Goal: Transaction & Acquisition: Purchase product/service

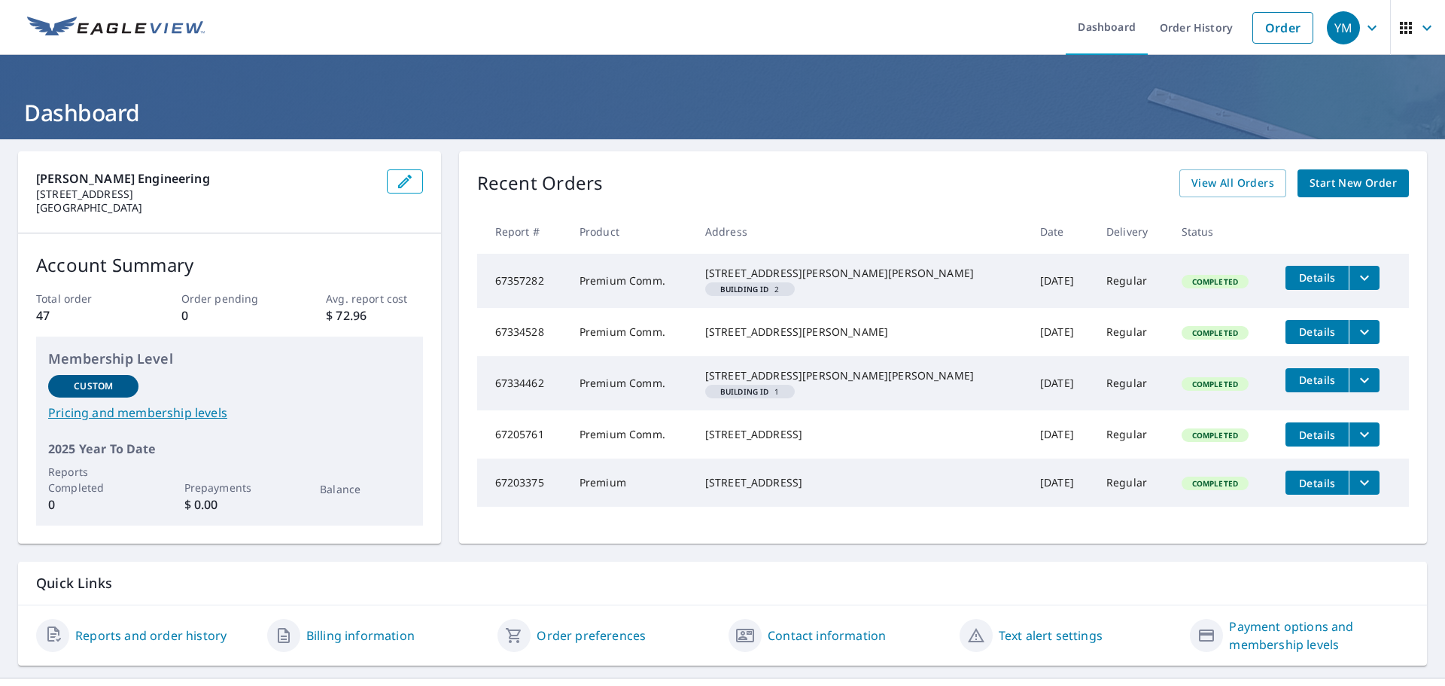
click at [1347, 184] on span "Start New Order" at bounding box center [1353, 183] width 87 height 19
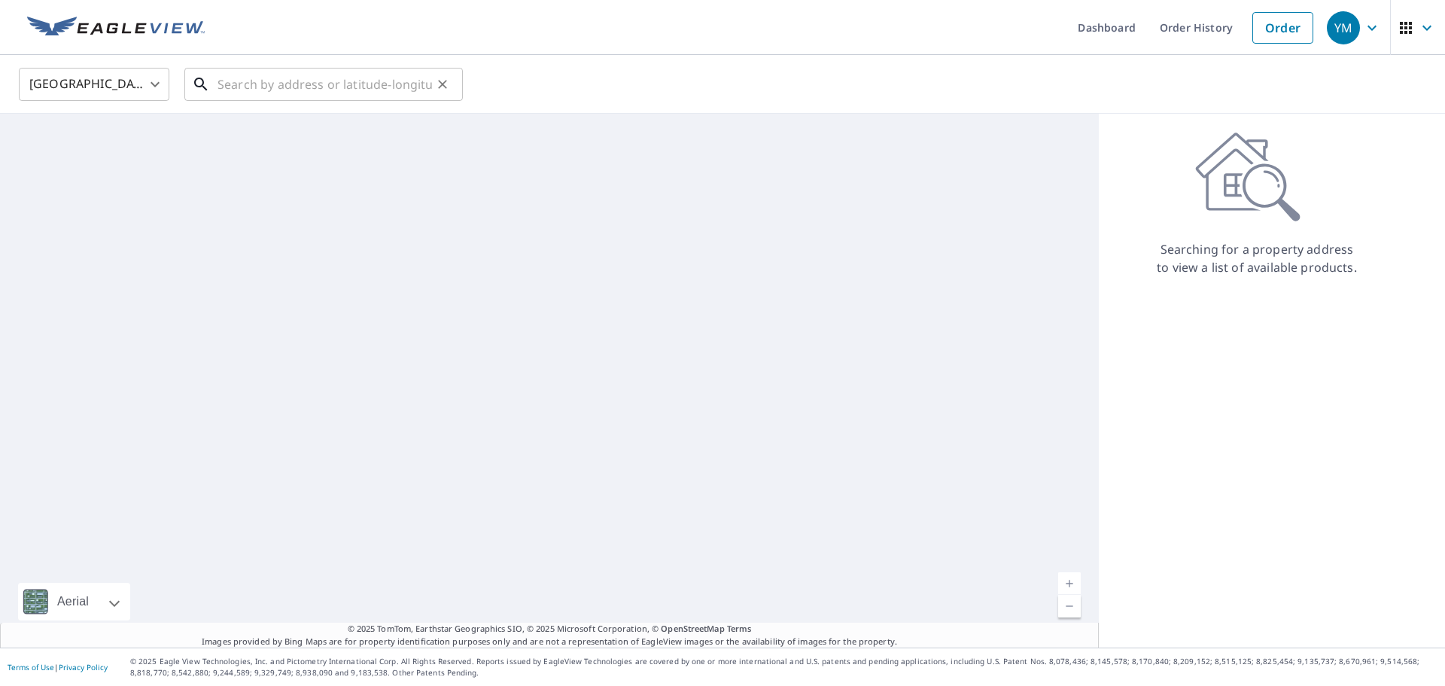
click at [300, 85] on input "text" at bounding box center [325, 84] width 215 height 42
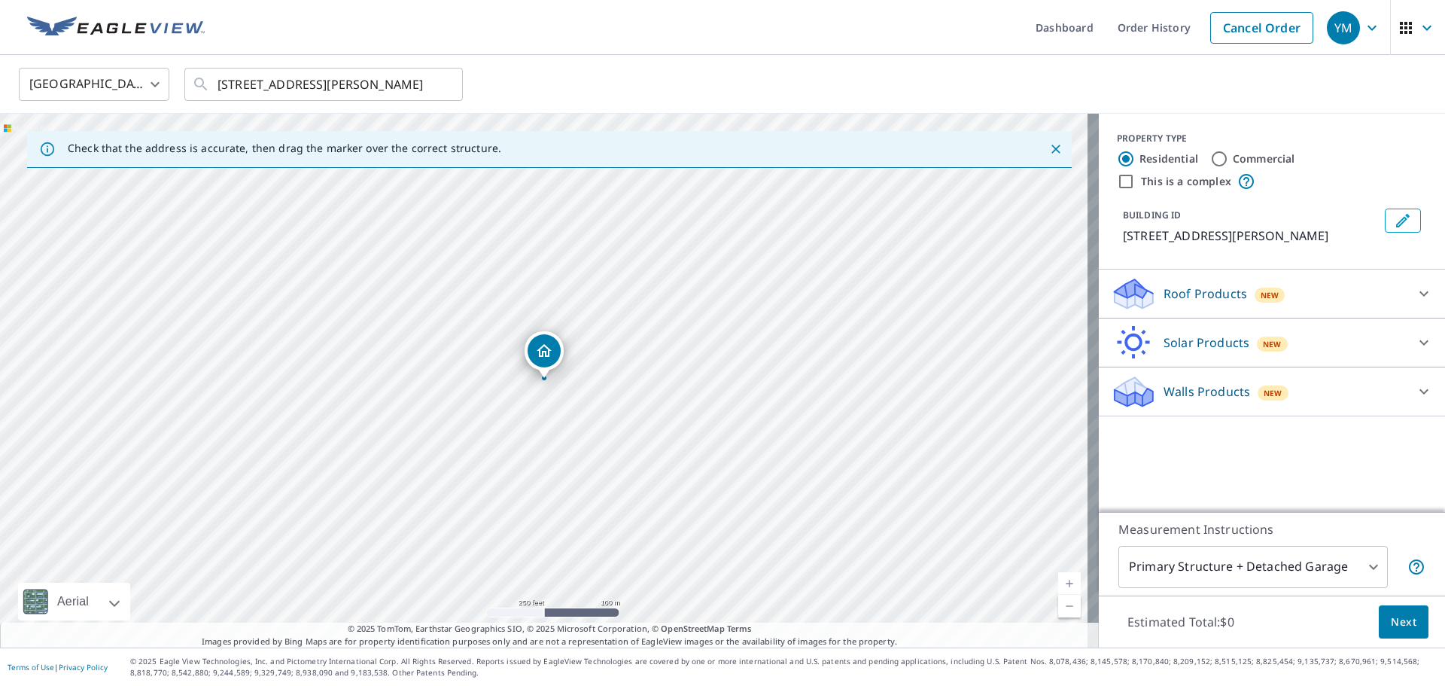
click at [1059, 585] on link "Current Level 17, Zoom In" at bounding box center [1069, 583] width 23 height 23
click at [1059, 585] on link "Current Level 18, Zoom In" at bounding box center [1069, 583] width 23 height 23
drag, startPoint x: 581, startPoint y: 371, endPoint x: 511, endPoint y: 175, distance: 208.6
click at [511, 175] on div "[STREET_ADDRESS][PERSON_NAME]" at bounding box center [549, 381] width 1099 height 534
click at [1058, 607] on link "Current Level 19, Zoom Out" at bounding box center [1069, 606] width 23 height 23
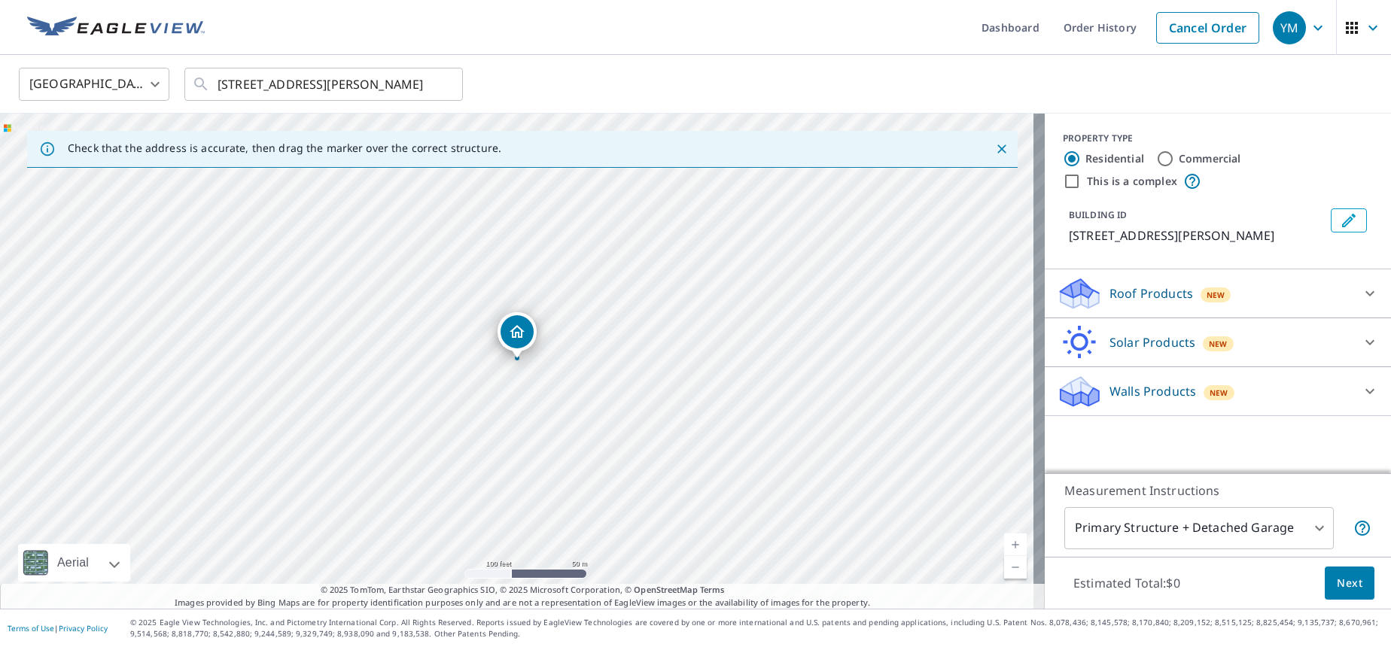
click at [994, 146] on icon "Close" at bounding box center [1001, 149] width 15 height 15
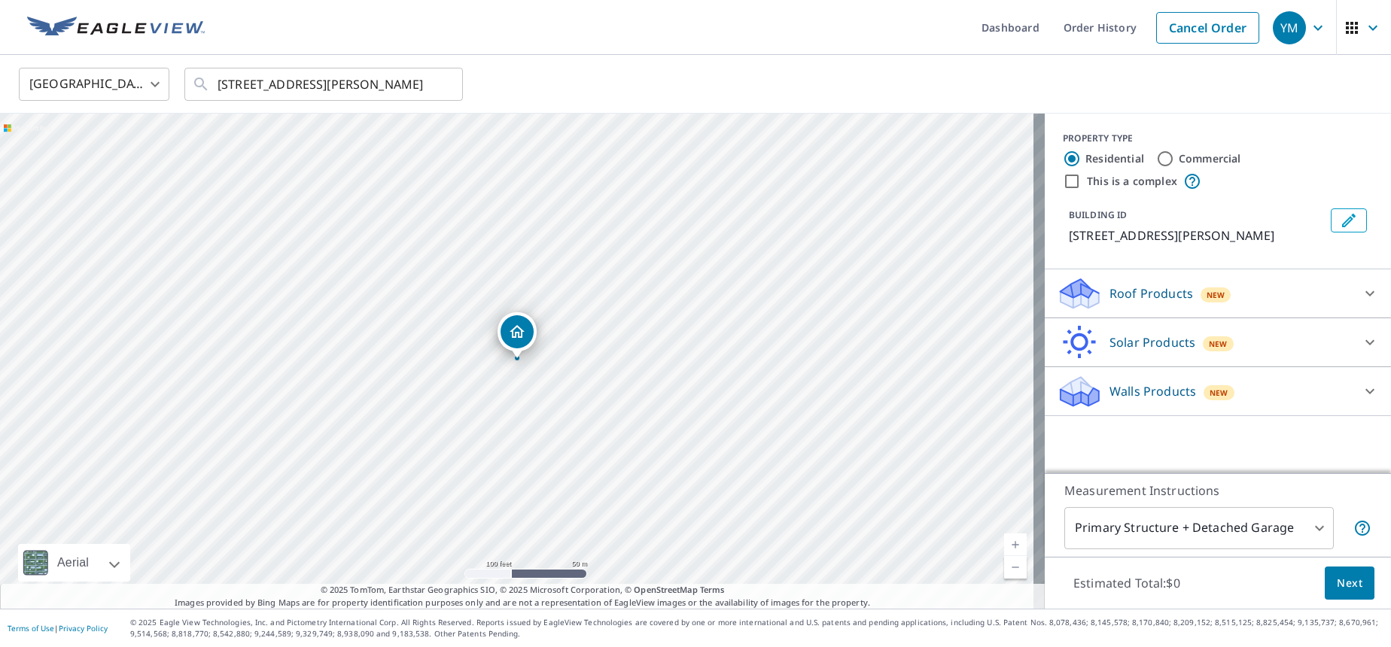
click at [1004, 568] on link "Current Level 18, Zoom Out" at bounding box center [1015, 567] width 23 height 23
drag, startPoint x: 655, startPoint y: 486, endPoint x: 647, endPoint y: 382, distance: 104.1
click at [647, 382] on div "[STREET_ADDRESS][PERSON_NAME]" at bounding box center [522, 361] width 1045 height 495
drag, startPoint x: 625, startPoint y: 192, endPoint x: 589, endPoint y: 285, distance: 99.4
click at [589, 284] on div "[STREET_ADDRESS][PERSON_NAME]" at bounding box center [522, 361] width 1045 height 495
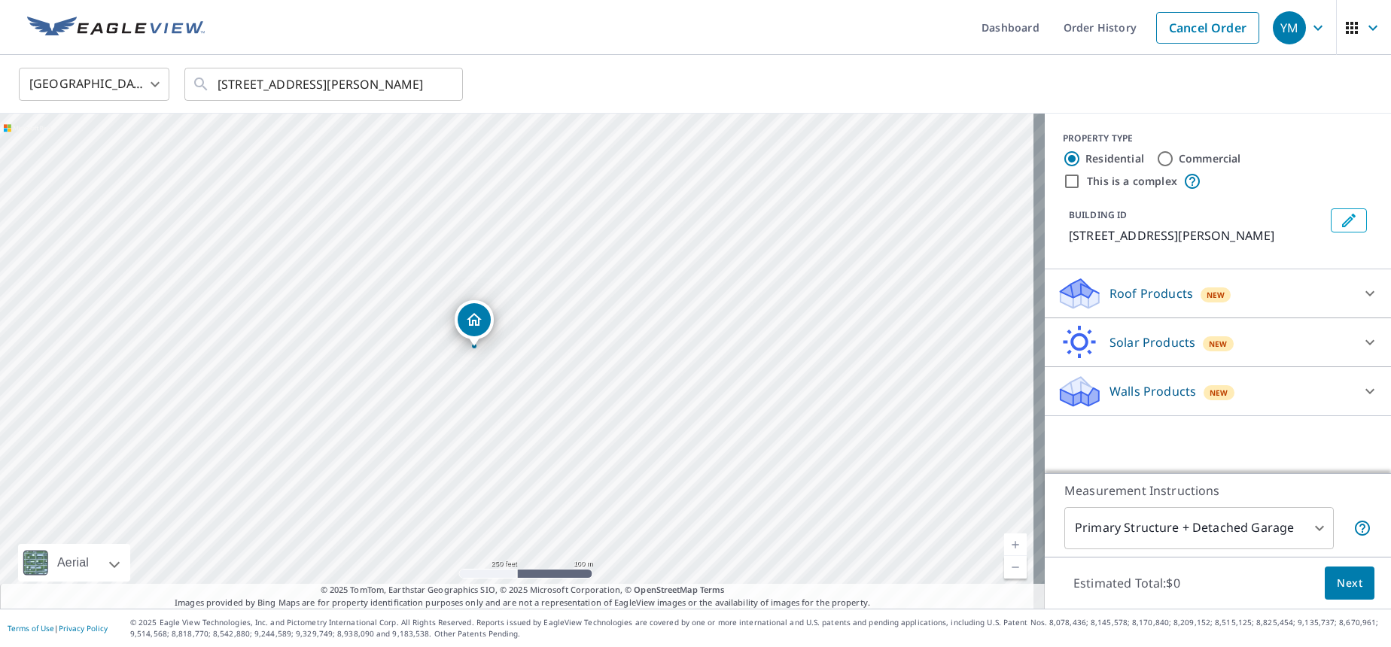
click at [328, 466] on div "[STREET_ADDRESS][PERSON_NAME]" at bounding box center [522, 361] width 1045 height 495
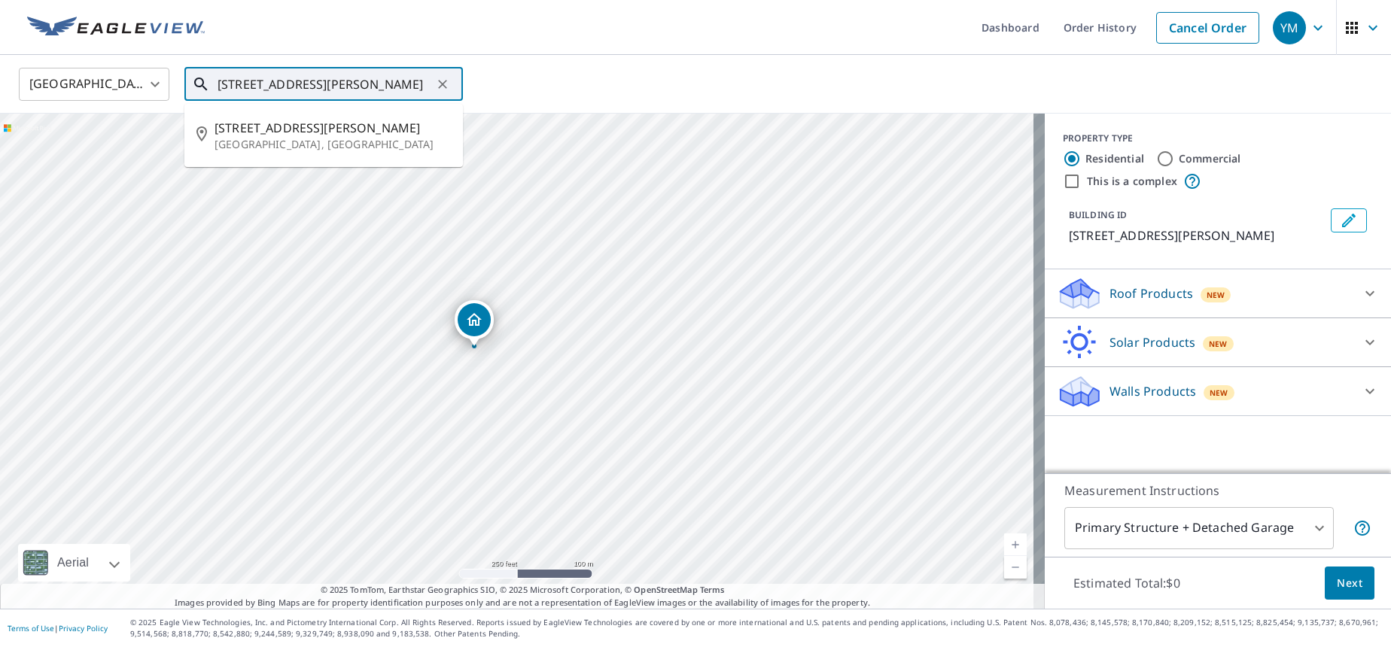
click at [244, 86] on input "[STREET_ADDRESS][PERSON_NAME]" at bounding box center [325, 84] width 215 height 42
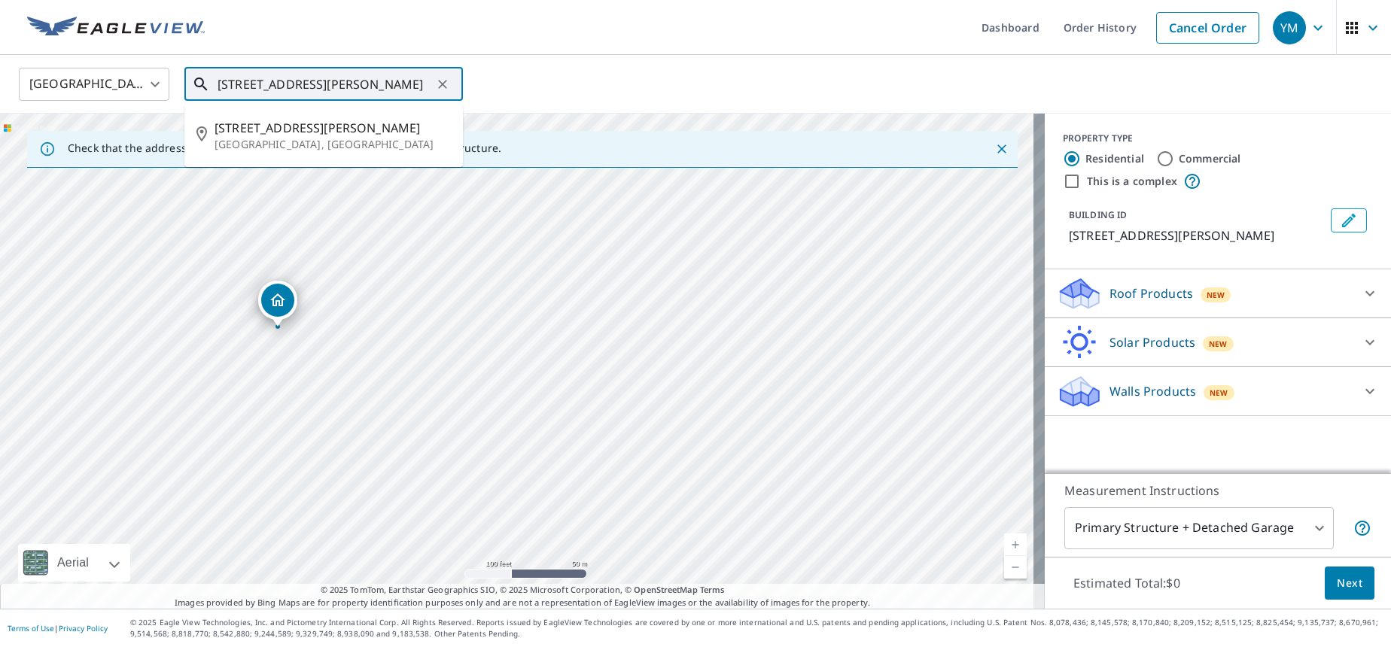
click at [243, 87] on input "[STREET_ADDRESS][PERSON_NAME]" at bounding box center [325, 84] width 215 height 42
click at [319, 81] on input "[STREET_ADDRESS][PERSON_NAME]" at bounding box center [325, 84] width 215 height 42
type input "[STREET_ADDRESS][PERSON_NAME]"
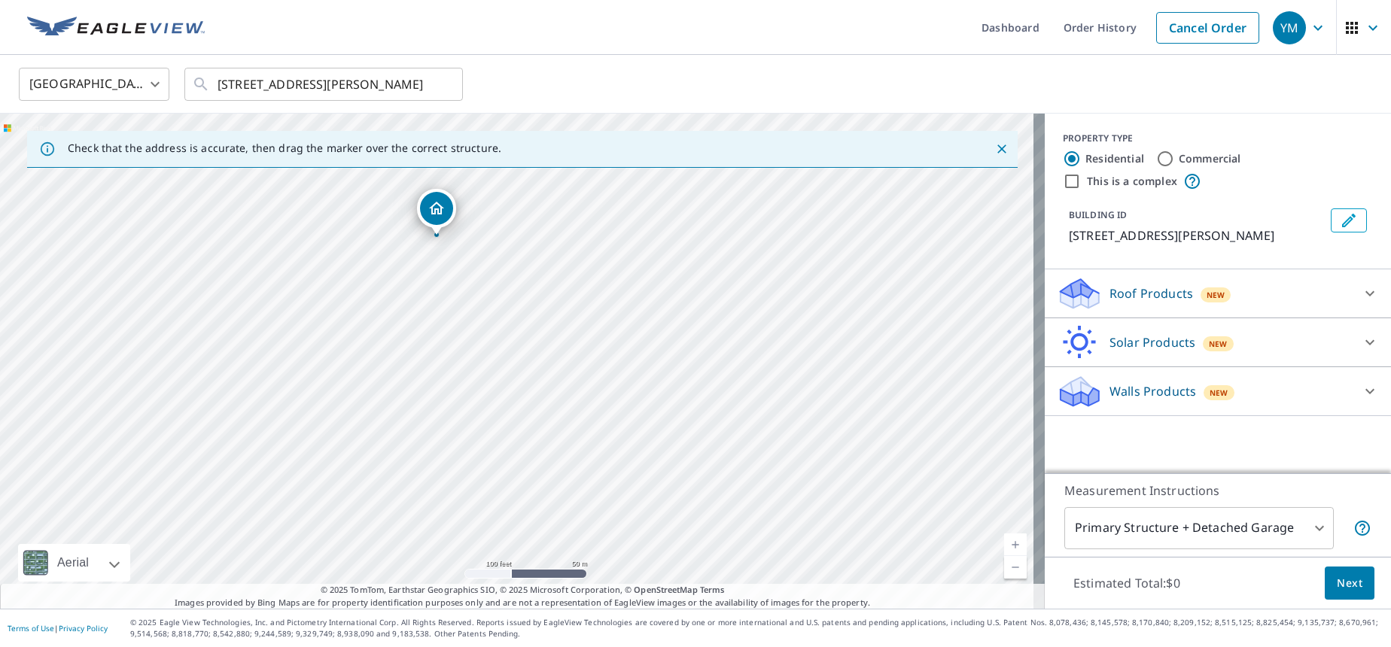
drag, startPoint x: 571, startPoint y: 297, endPoint x: 494, endPoint y: 110, distance: 201.8
click at [494, 110] on div "United States [GEOGRAPHIC_DATA] ​ [STREET_ADDRESS][PERSON_NAME] ​ Check that th…" at bounding box center [695, 332] width 1391 height 554
click at [510, 321] on div "[STREET_ADDRESS][PERSON_NAME]" at bounding box center [522, 361] width 1045 height 495
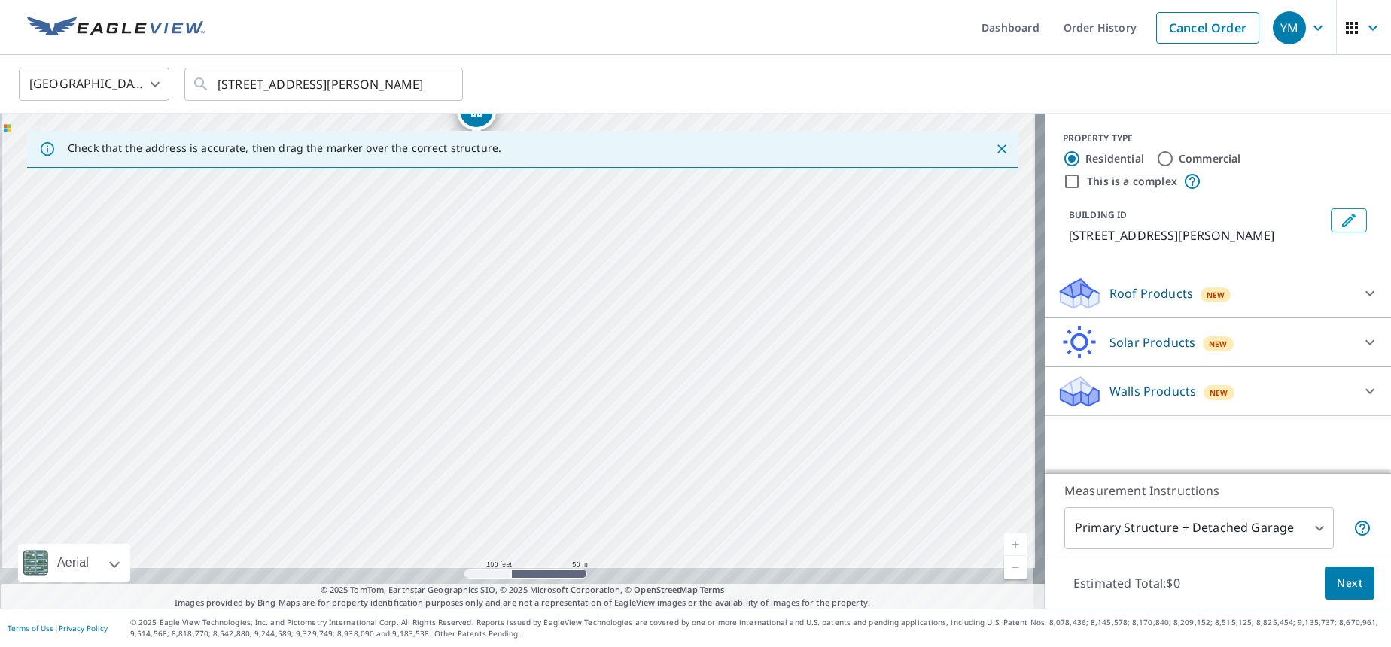
drag, startPoint x: 507, startPoint y: 457, endPoint x: 526, endPoint y: 171, distance: 286.7
click at [526, 171] on div "[STREET_ADDRESS][PERSON_NAME]" at bounding box center [522, 361] width 1045 height 495
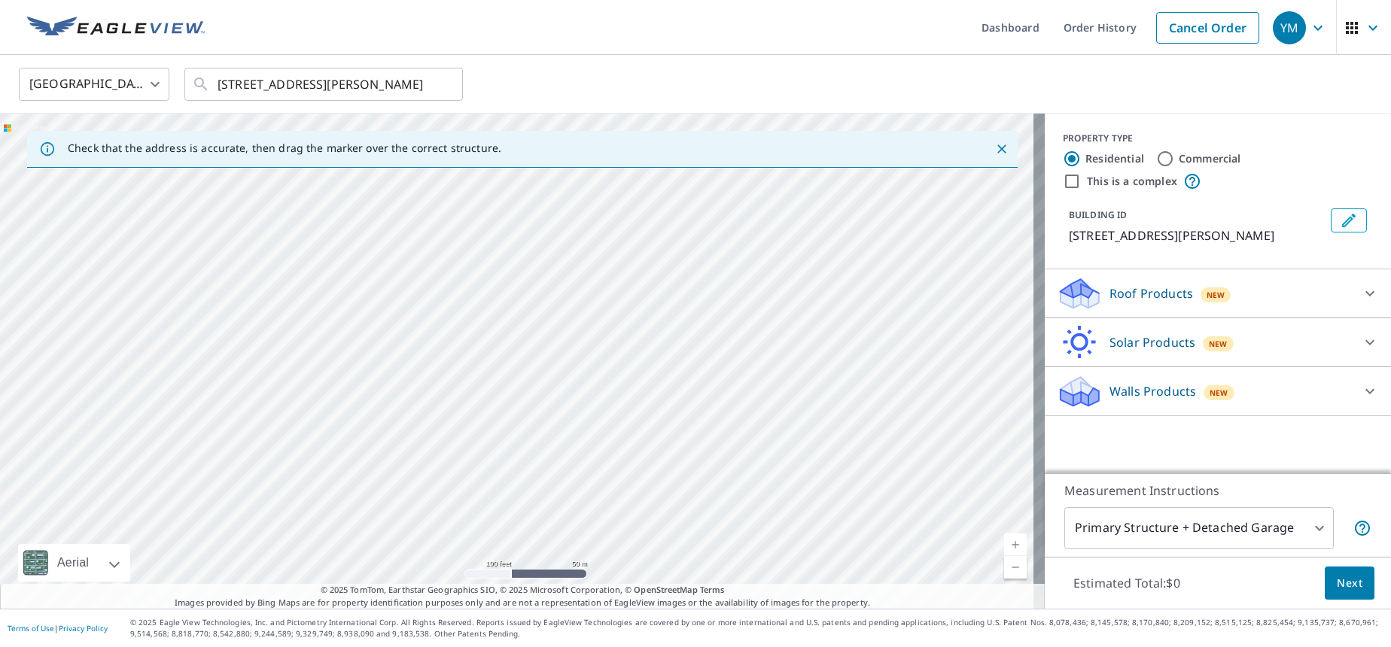
drag, startPoint x: 530, startPoint y: 374, endPoint x: 510, endPoint y: 113, distance: 262.0
click at [510, 113] on div "United States [GEOGRAPHIC_DATA] ​ [STREET_ADDRESS][PERSON_NAME] ​ Check that th…" at bounding box center [695, 332] width 1391 height 554
click at [492, 297] on div "[STREET_ADDRESS][PERSON_NAME]" at bounding box center [522, 361] width 1045 height 495
drag, startPoint x: 487, startPoint y: 460, endPoint x: 567, endPoint y: 499, distance: 88.9
click at [567, 499] on div "[STREET_ADDRESS][PERSON_NAME]" at bounding box center [522, 361] width 1045 height 495
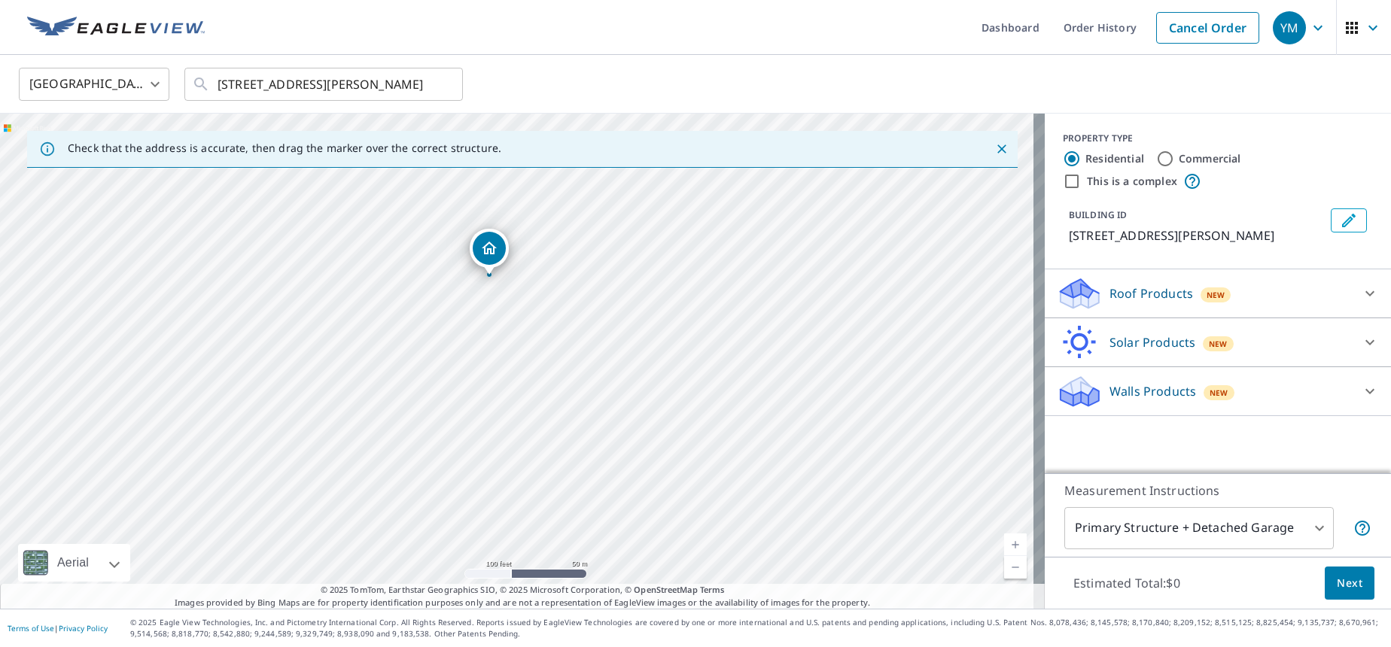
drag, startPoint x: 567, startPoint y: 339, endPoint x: 538, endPoint y: 516, distance: 179.9
click at [538, 516] on div "[STREET_ADDRESS][PERSON_NAME]" at bounding box center [522, 361] width 1045 height 495
drag, startPoint x: 544, startPoint y: 356, endPoint x: 538, endPoint y: 524, distance: 168.0
click at [538, 524] on div "[STREET_ADDRESS][PERSON_NAME]" at bounding box center [522, 361] width 1045 height 495
drag, startPoint x: 502, startPoint y: 311, endPoint x: 513, endPoint y: 494, distance: 183.2
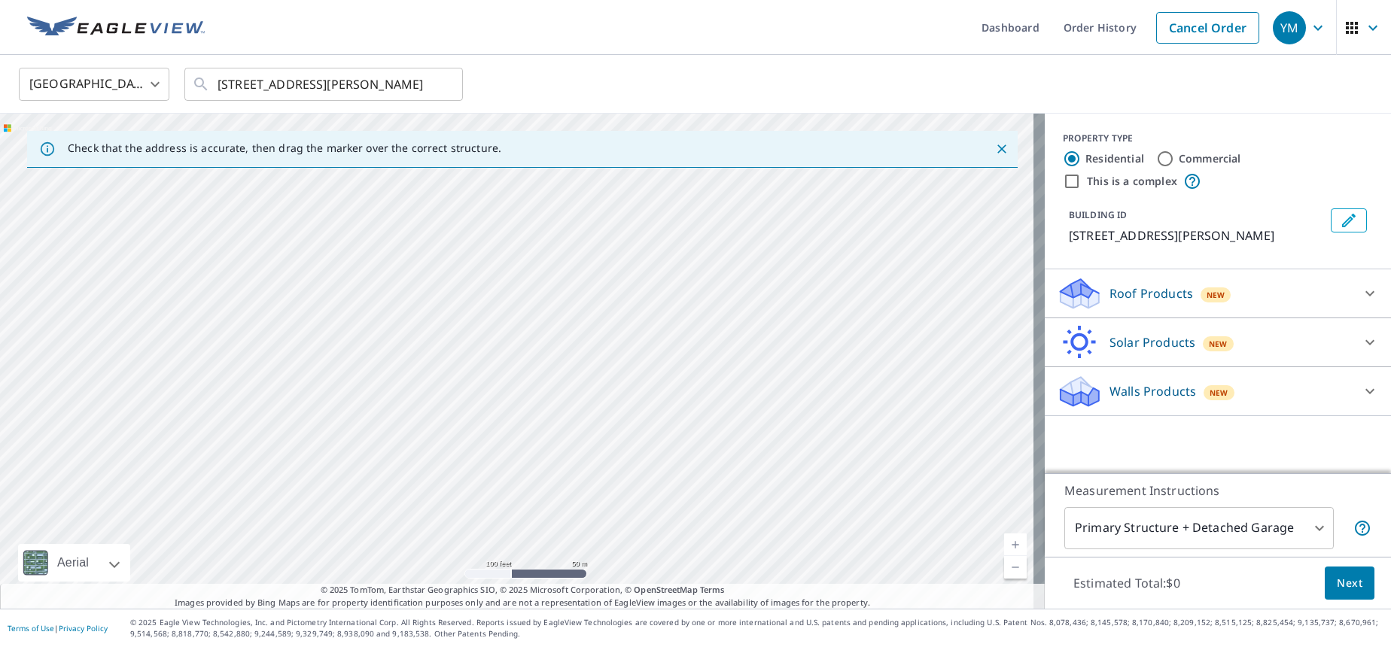
click at [513, 494] on div "[STREET_ADDRESS][PERSON_NAME]" at bounding box center [522, 361] width 1045 height 495
drag, startPoint x: 499, startPoint y: 294, endPoint x: 508, endPoint y: 490, distance: 195.9
click at [508, 490] on div "[STREET_ADDRESS][PERSON_NAME]" at bounding box center [522, 361] width 1045 height 495
drag, startPoint x: 513, startPoint y: 263, endPoint x: 523, endPoint y: 81, distance: 182.4
click at [523, 81] on div "United States [GEOGRAPHIC_DATA] ​ [STREET_ADDRESS][PERSON_NAME] ​ Check that th…" at bounding box center [695, 332] width 1391 height 554
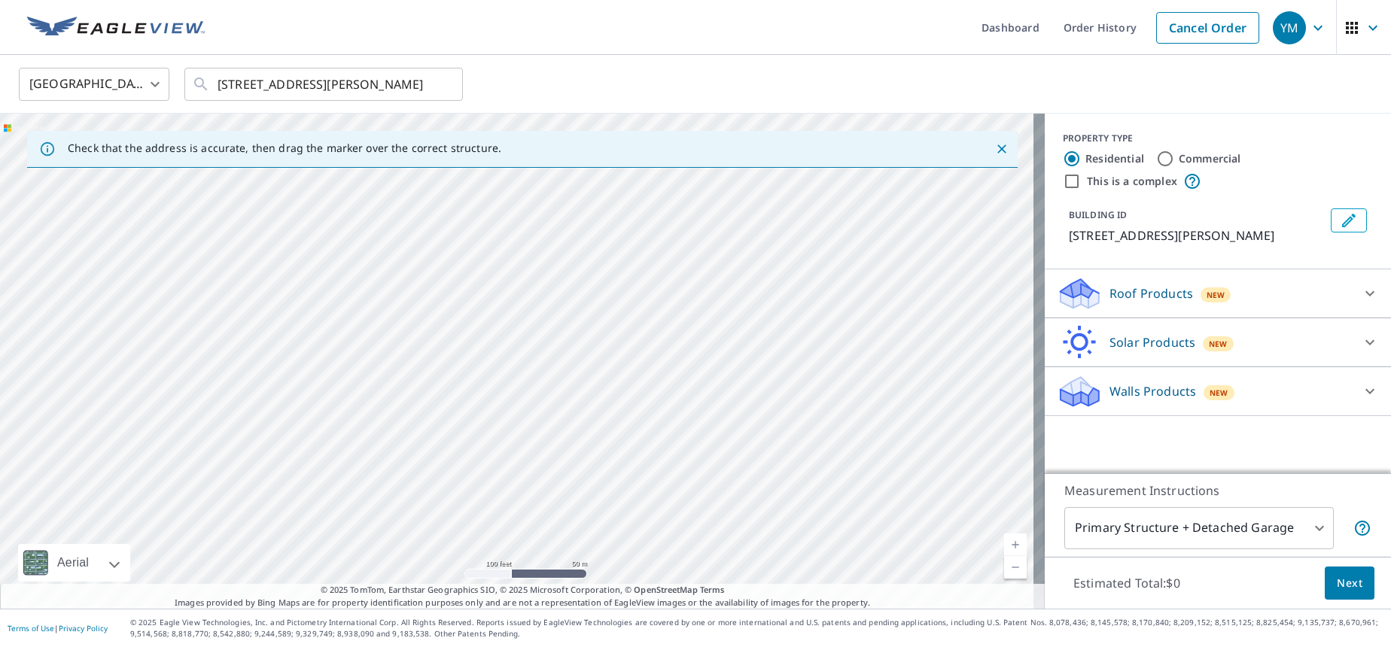
click at [516, 363] on div "[STREET_ADDRESS][PERSON_NAME]" at bounding box center [522, 361] width 1045 height 495
click at [516, 312] on div "[STREET_ADDRESS][PERSON_NAME]" at bounding box center [522, 361] width 1045 height 495
drag, startPoint x: 514, startPoint y: 291, endPoint x: 501, endPoint y: 540, distance: 248.7
click at [501, 540] on div "[STREET_ADDRESS][PERSON_NAME]" at bounding box center [522, 361] width 1045 height 495
drag, startPoint x: 826, startPoint y: 370, endPoint x: 809, endPoint y: 238, distance: 132.8
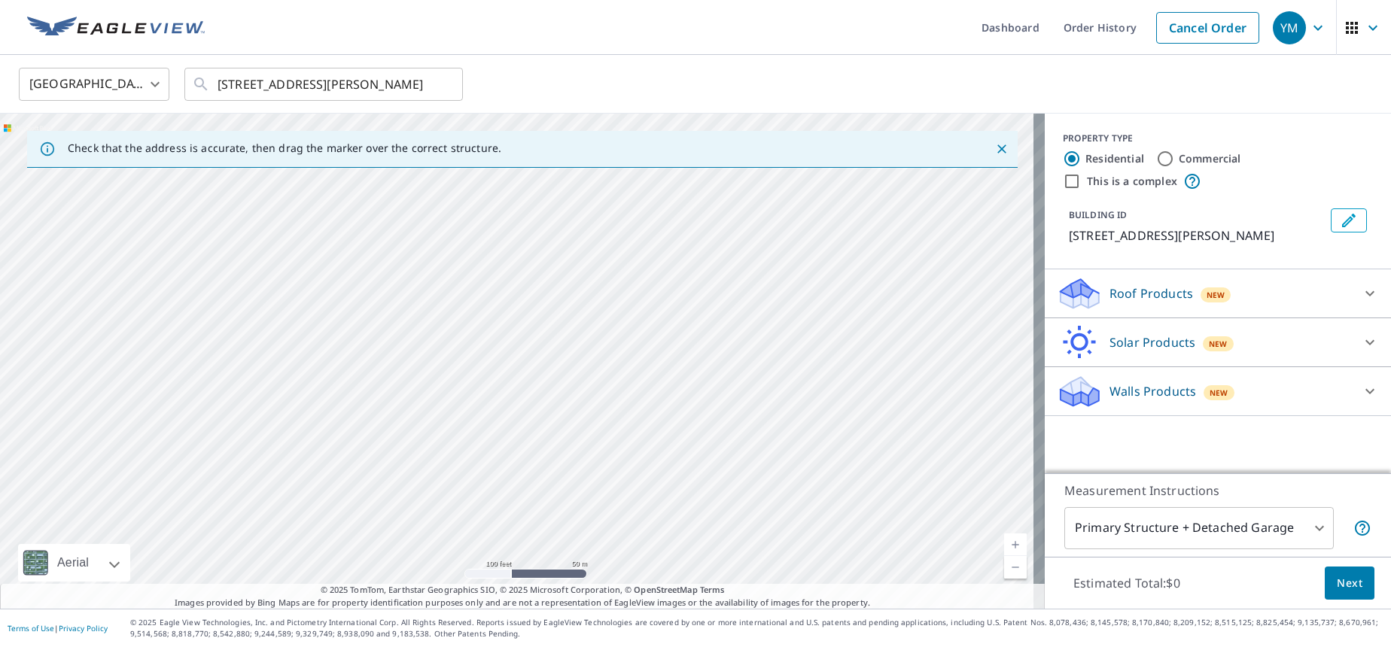
click at [821, 175] on div "[STREET_ADDRESS][PERSON_NAME]" at bounding box center [522, 361] width 1045 height 495
drag, startPoint x: 830, startPoint y: 415, endPoint x: 819, endPoint y: 227, distance: 188.5
click at [819, 227] on div "[STREET_ADDRESS][PERSON_NAME]" at bounding box center [522, 361] width 1045 height 495
drag, startPoint x: 817, startPoint y: 446, endPoint x: 808, endPoint y: 314, distance: 132.0
click at [808, 314] on div "[STREET_ADDRESS][PERSON_NAME]" at bounding box center [522, 361] width 1045 height 495
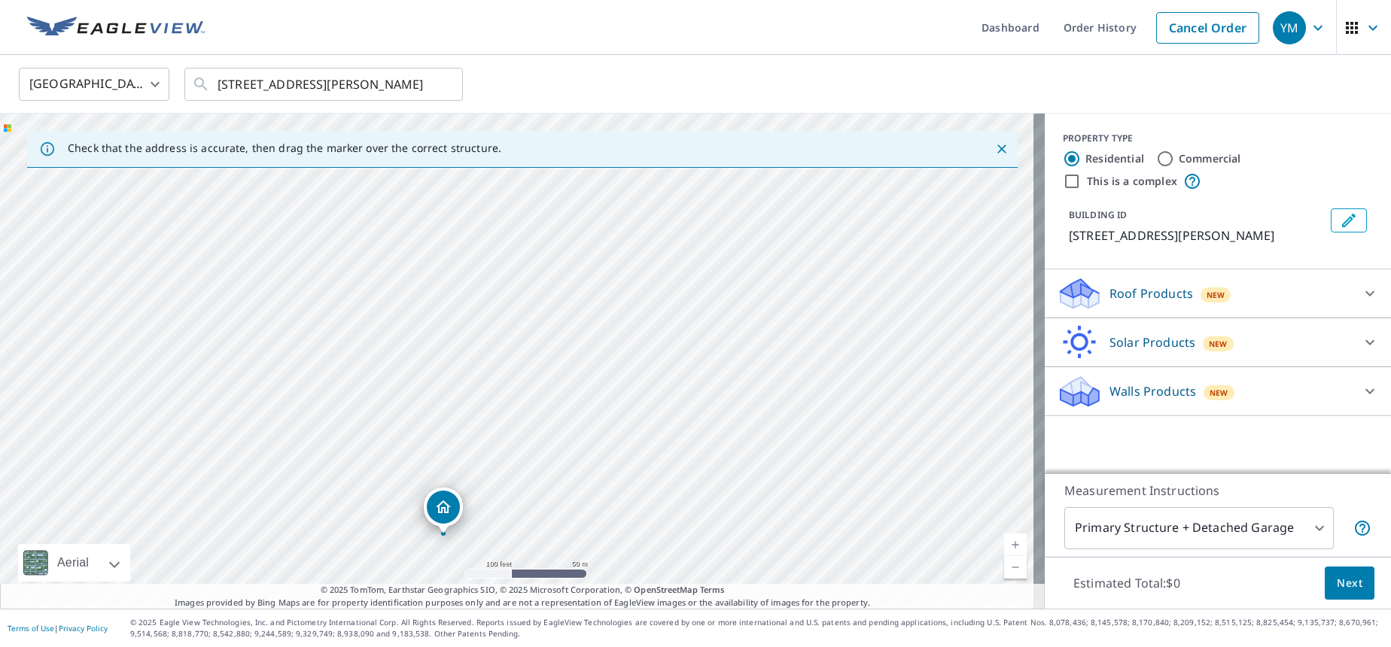
drag, startPoint x: 807, startPoint y: 497, endPoint x: 777, endPoint y: 268, distance: 230.8
click at [777, 268] on div "[STREET_ADDRESS][PERSON_NAME]" at bounding box center [522, 361] width 1045 height 495
drag, startPoint x: 697, startPoint y: 473, endPoint x: 705, endPoint y: 371, distance: 102.6
click at [705, 371] on div "[STREET_ADDRESS][PERSON_NAME]" at bounding box center [522, 361] width 1045 height 495
drag, startPoint x: 787, startPoint y: 514, endPoint x: 744, endPoint y: 328, distance: 190.8
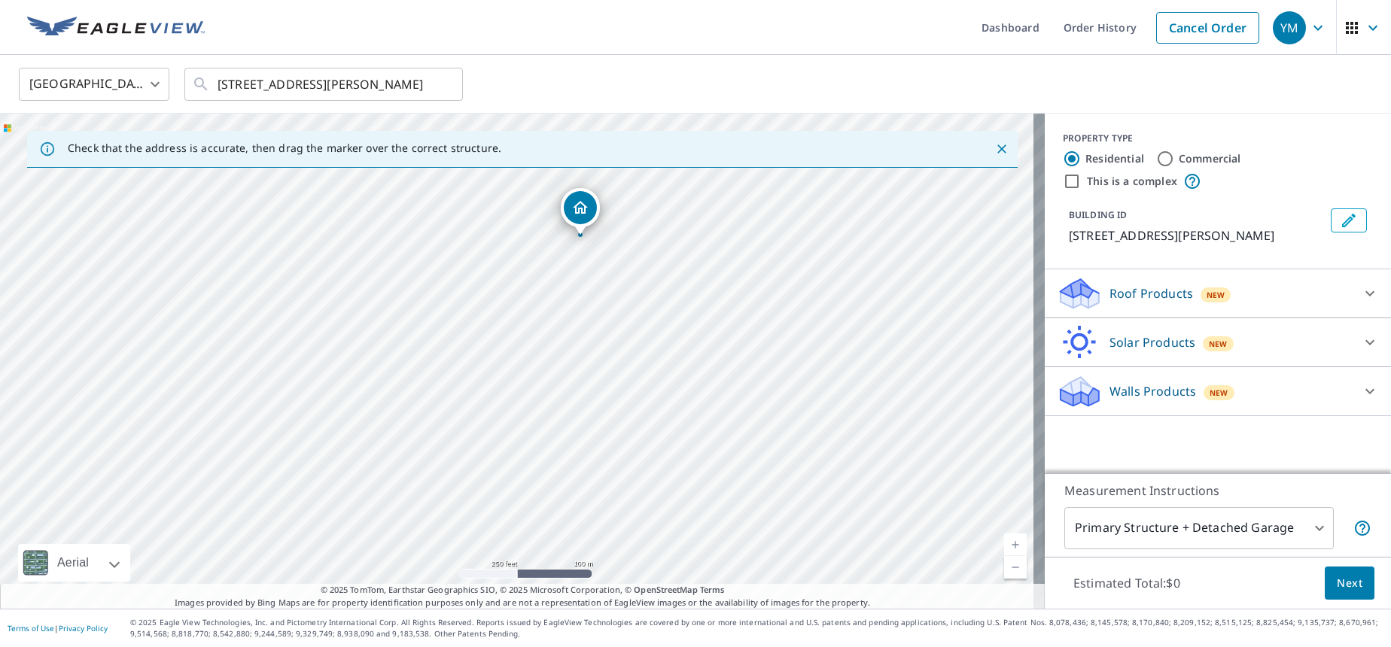
click at [744, 328] on div "[STREET_ADDRESS][PERSON_NAME]" at bounding box center [522, 361] width 1045 height 495
drag, startPoint x: 665, startPoint y: 251, endPoint x: 646, endPoint y: 464, distance: 214.7
click at [646, 464] on div "[STREET_ADDRESS][PERSON_NAME]" at bounding box center [522, 361] width 1045 height 495
drag, startPoint x: 720, startPoint y: 379, endPoint x: 660, endPoint y: 473, distance: 110.7
click at [660, 473] on div "[STREET_ADDRESS][PERSON_NAME]" at bounding box center [522, 361] width 1045 height 495
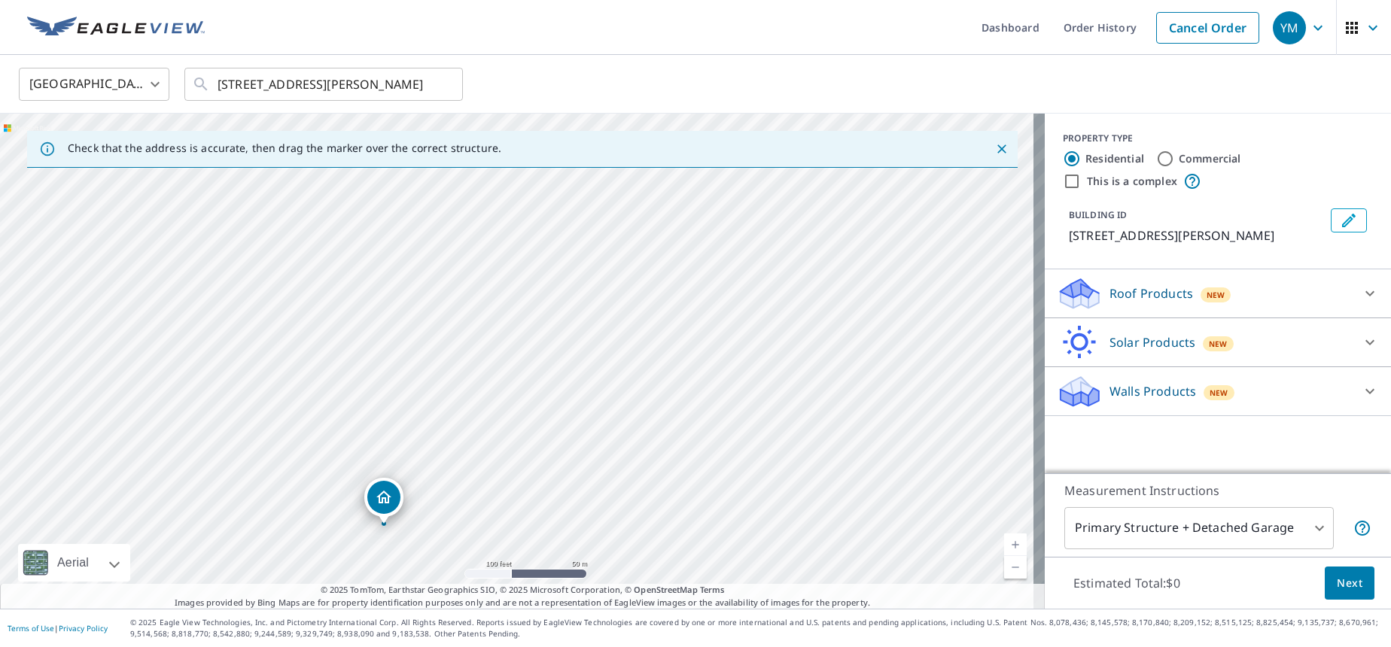
drag, startPoint x: 559, startPoint y: 311, endPoint x: 558, endPoint y: 404, distance: 93.4
click at [558, 404] on div "[STREET_ADDRESS][PERSON_NAME]" at bounding box center [522, 361] width 1045 height 495
drag, startPoint x: 464, startPoint y: 300, endPoint x: 437, endPoint y: 341, distance: 48.4
click at [437, 341] on div "[STREET_ADDRESS][PERSON_NAME]" at bounding box center [522, 361] width 1045 height 495
click at [1079, 450] on div "PROPERTY TYPE Residential Commercial This is a complex BUILDING ID [STREET_ADDR…" at bounding box center [1218, 294] width 346 height 360
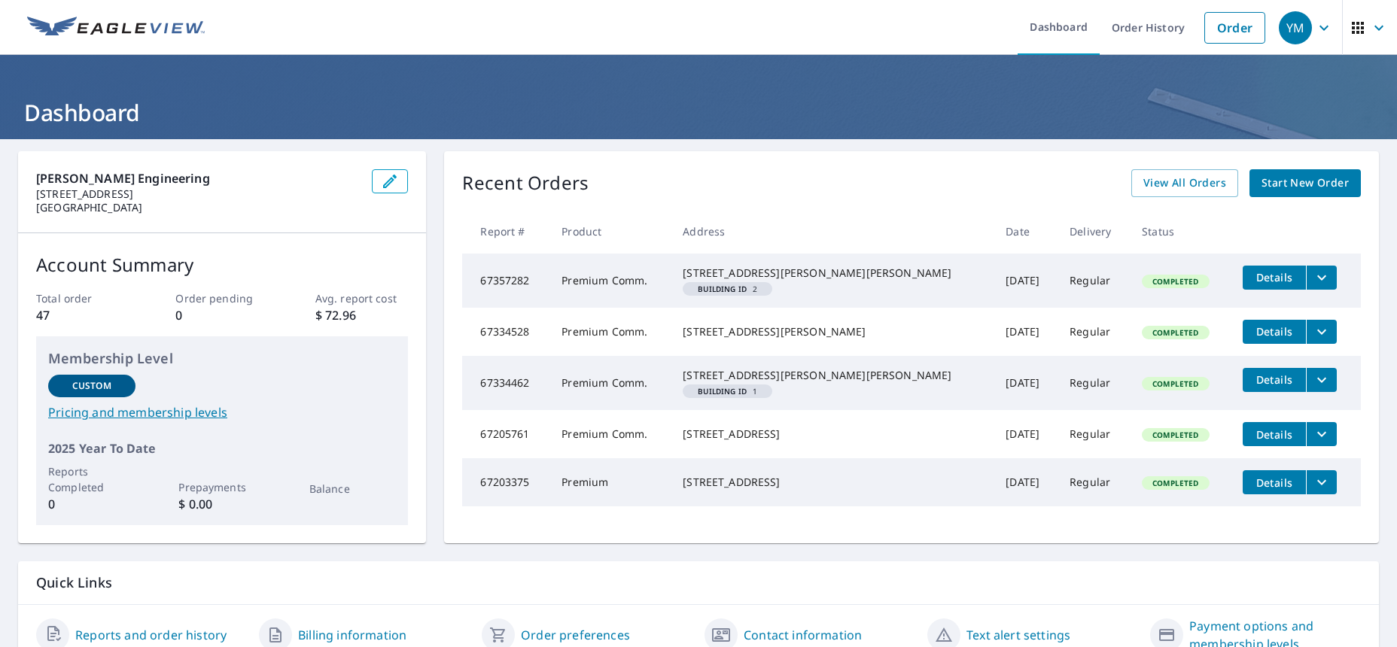
click at [1370, 32] on icon "button" at bounding box center [1379, 28] width 18 height 18
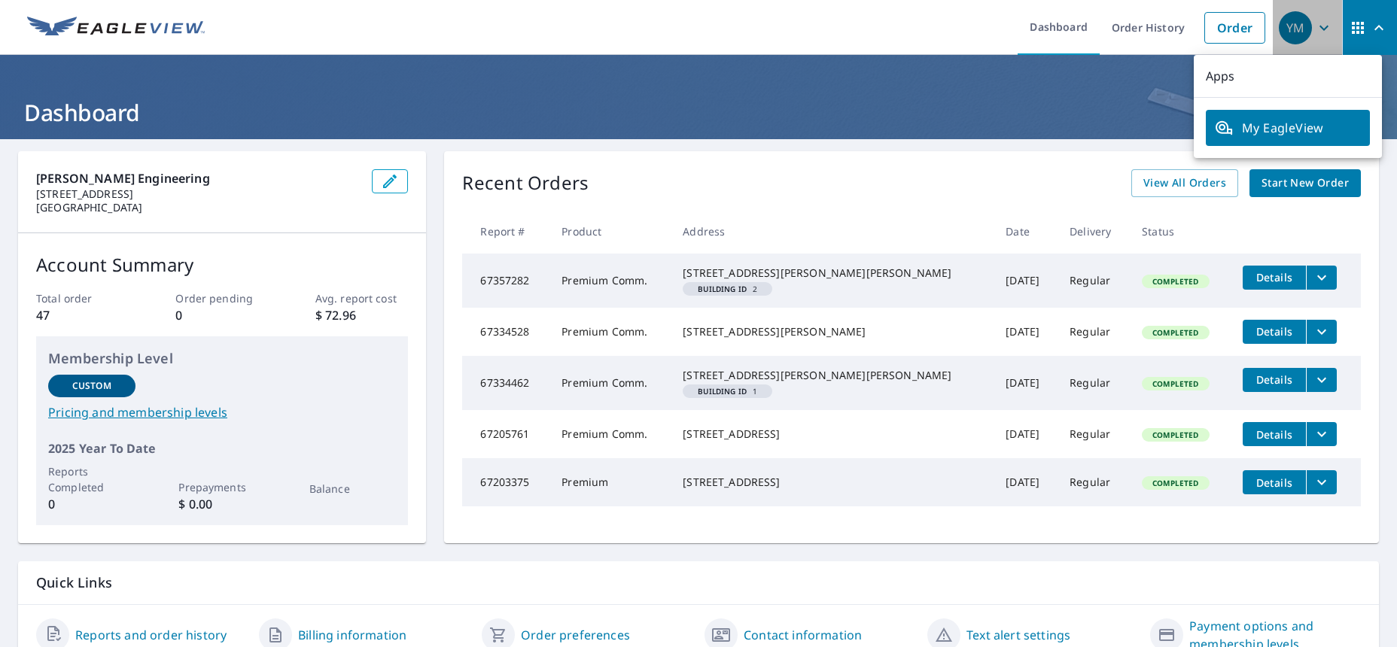
click at [1317, 27] on icon "button" at bounding box center [1324, 28] width 18 height 18
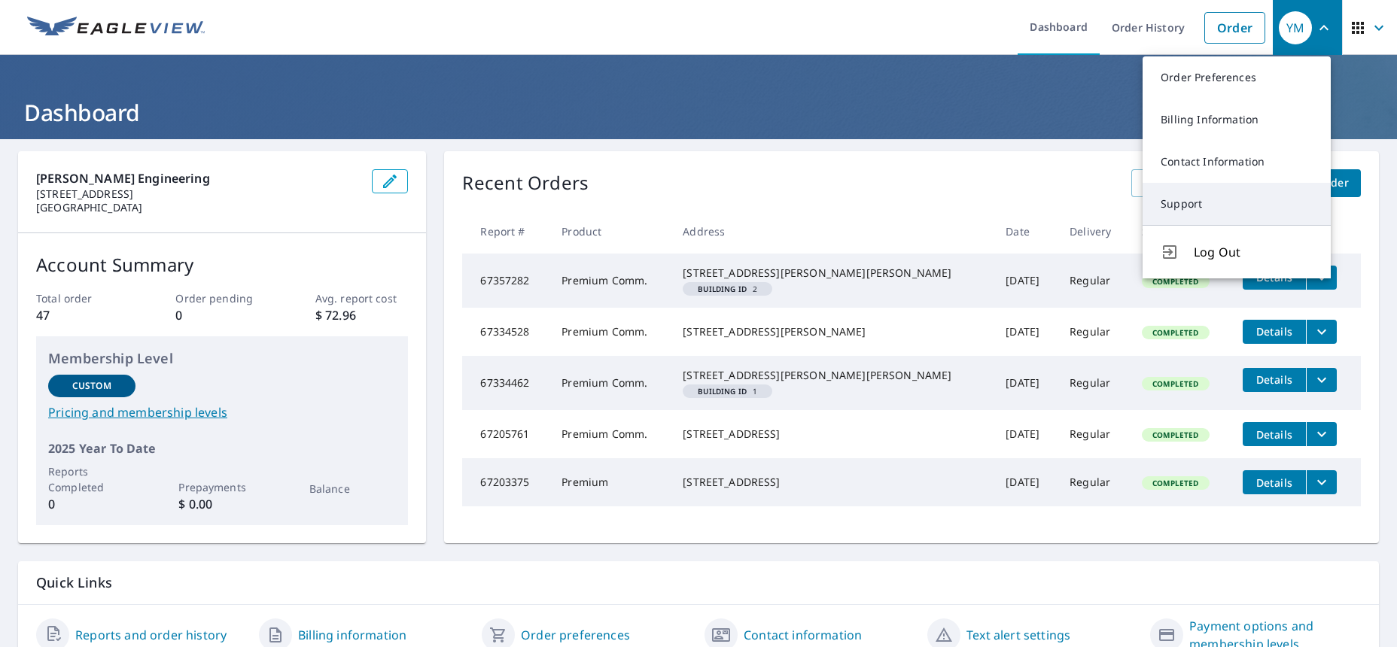
click at [1208, 205] on link "Support" at bounding box center [1237, 204] width 188 height 42
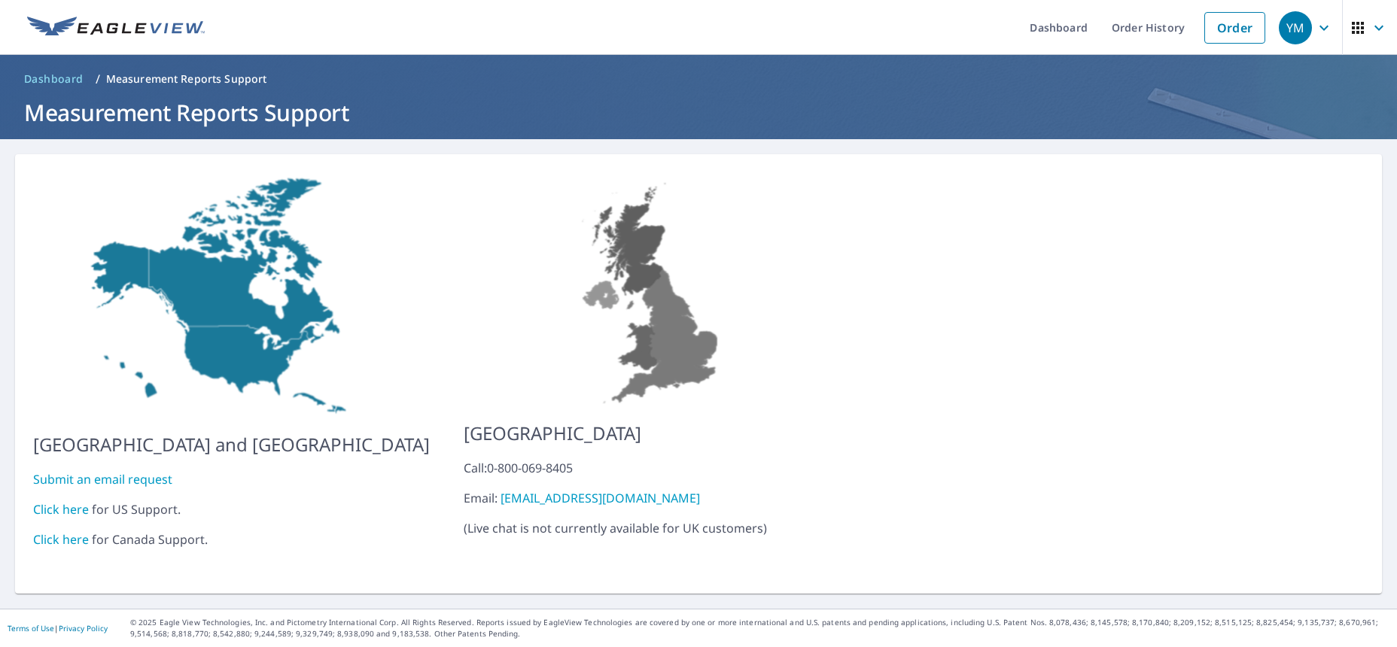
click at [59, 501] on link "Click here" at bounding box center [61, 509] width 56 height 17
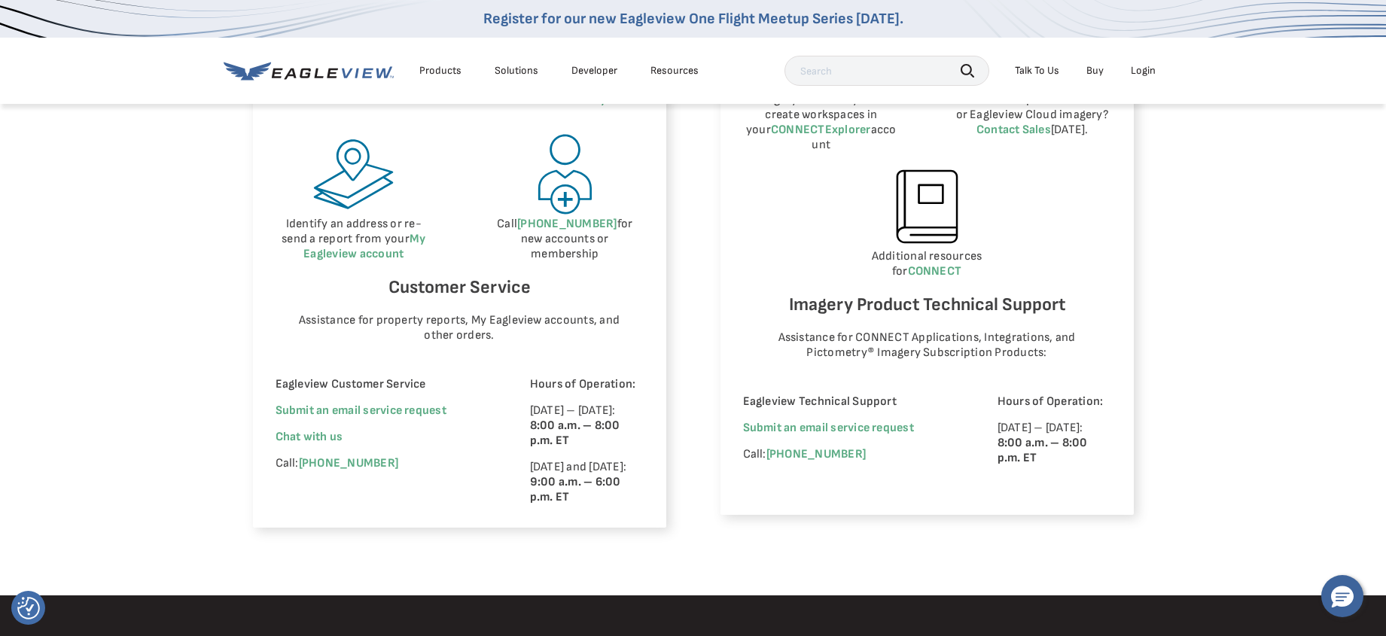
scroll to position [828, 0]
